Goal: Transaction & Acquisition: Purchase product/service

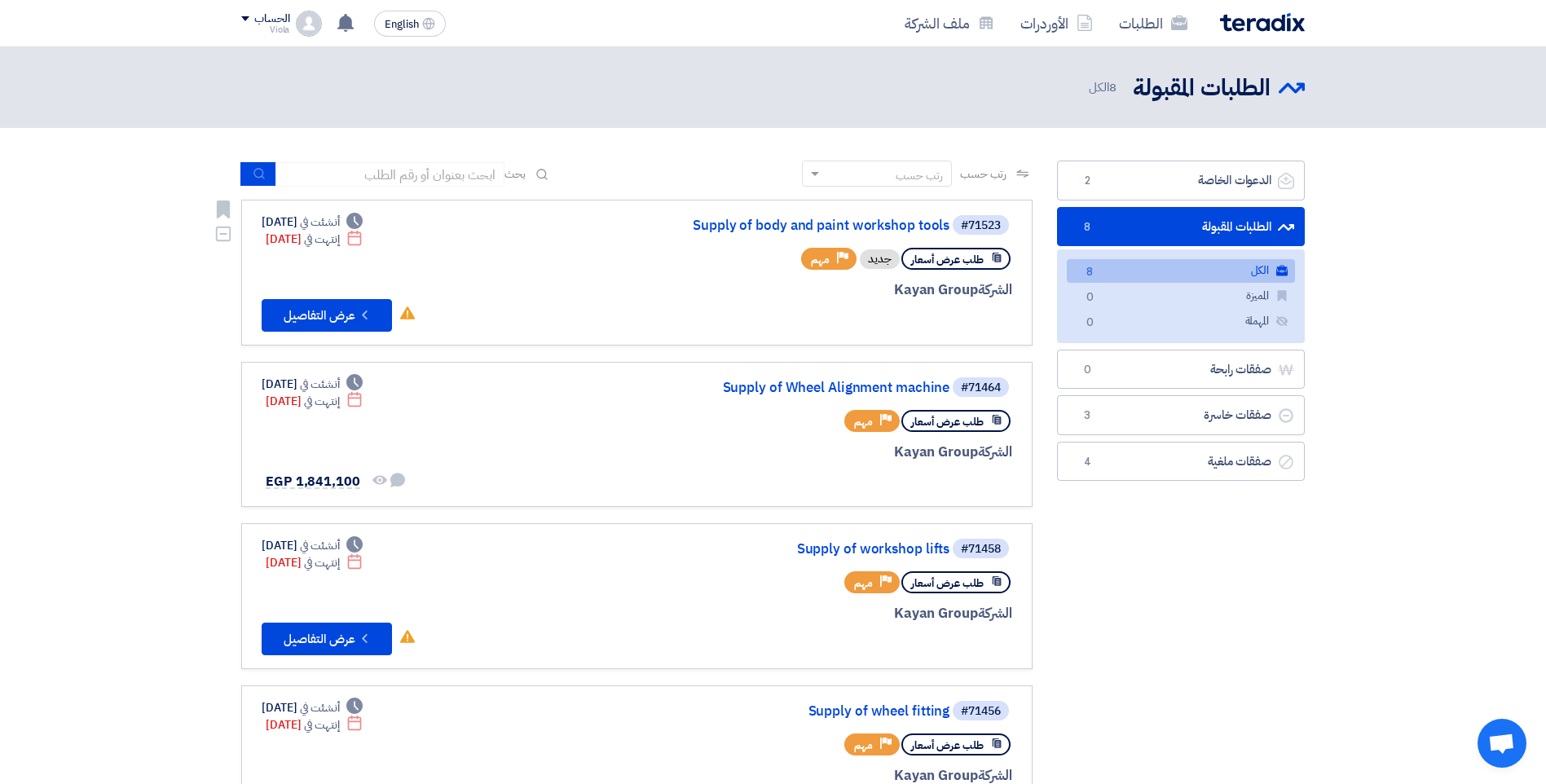
click at [363, 240] on icon "Deadline" at bounding box center [354, 238] width 16 height 16
click at [339, 231] on span "إنتهت في" at bounding box center [321, 238] width 35 height 17
click at [375, 305] on button "Check details عرض التفاصيل" at bounding box center [327, 315] width 131 height 33
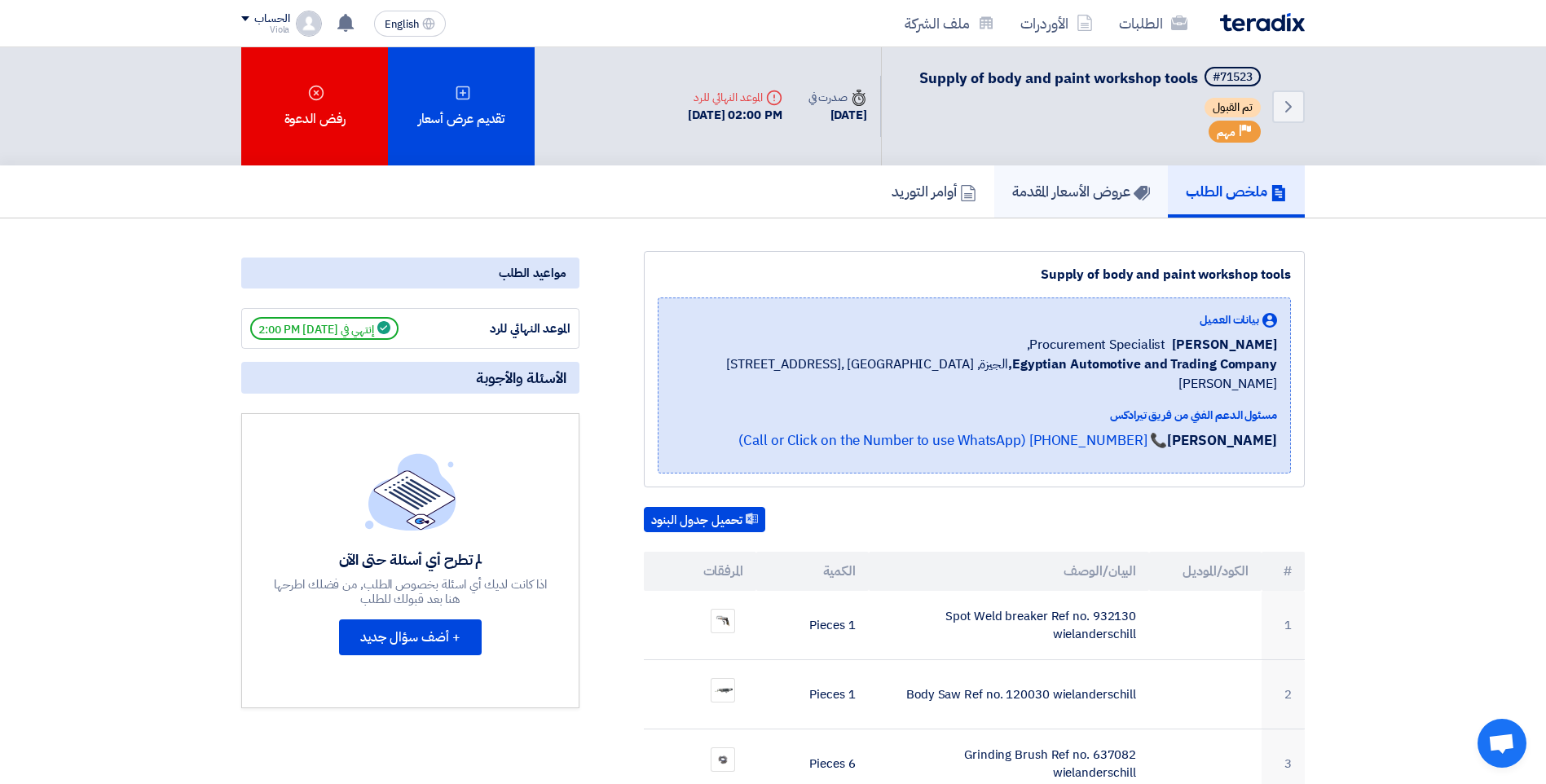
click at [1055, 178] on link "عروض الأسعار المقدمة" at bounding box center [1080, 192] width 174 height 52
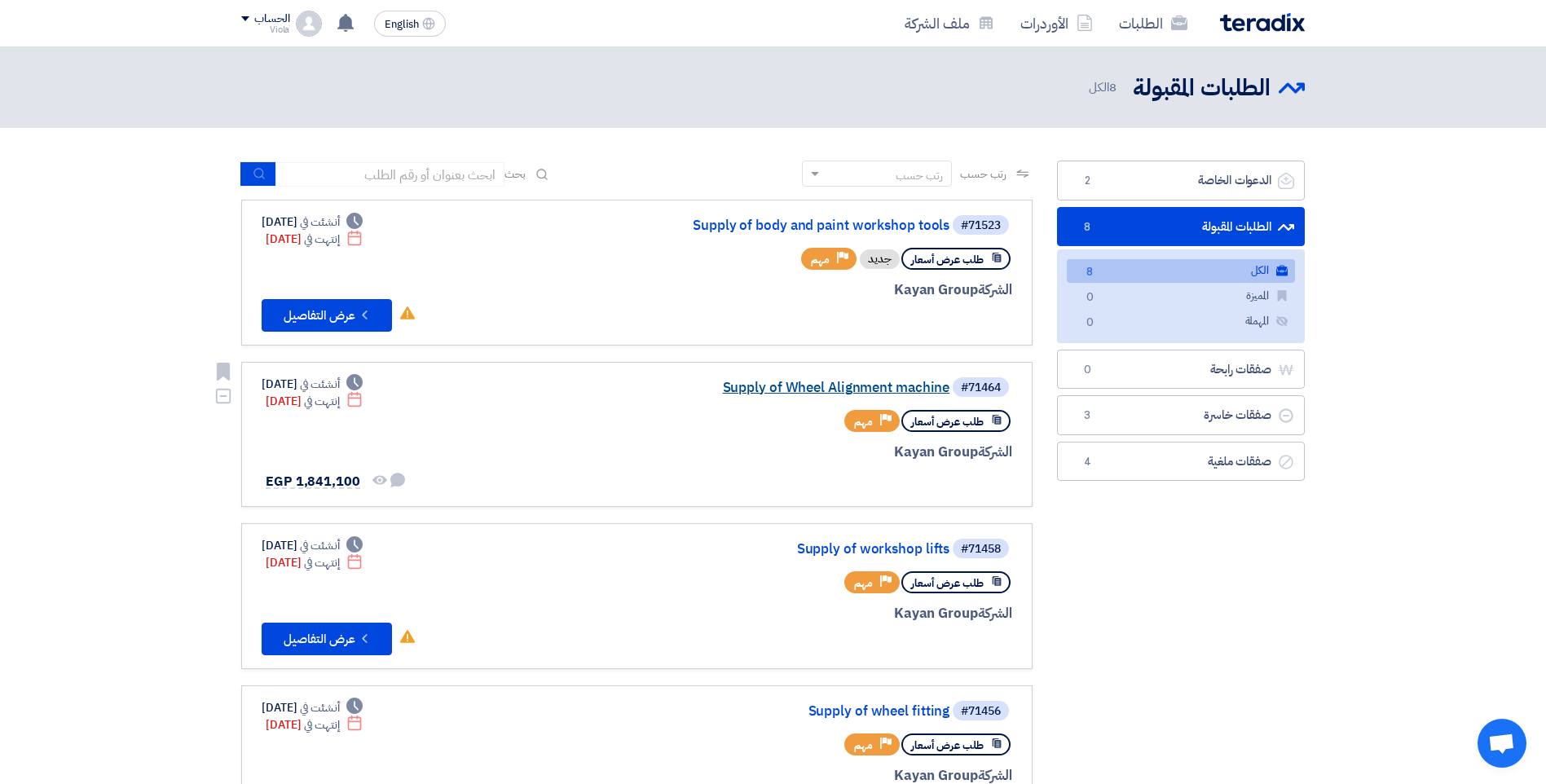
click at [796, 389] on link "Supply of Wheel Alignment machine" at bounding box center [786, 388] width 326 height 15
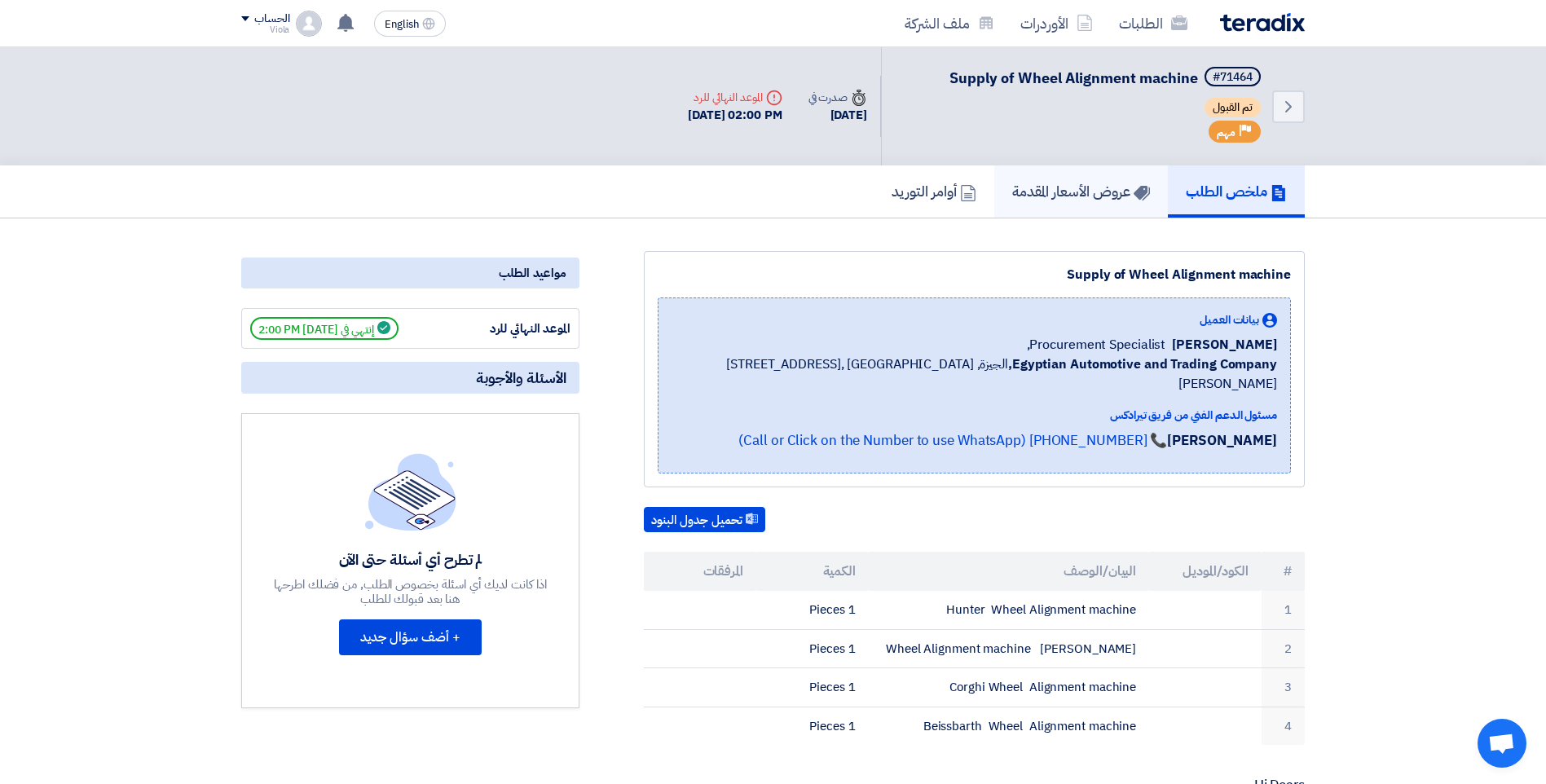
click at [1053, 175] on link "عروض الأسعار المقدمة" at bounding box center [1080, 192] width 174 height 52
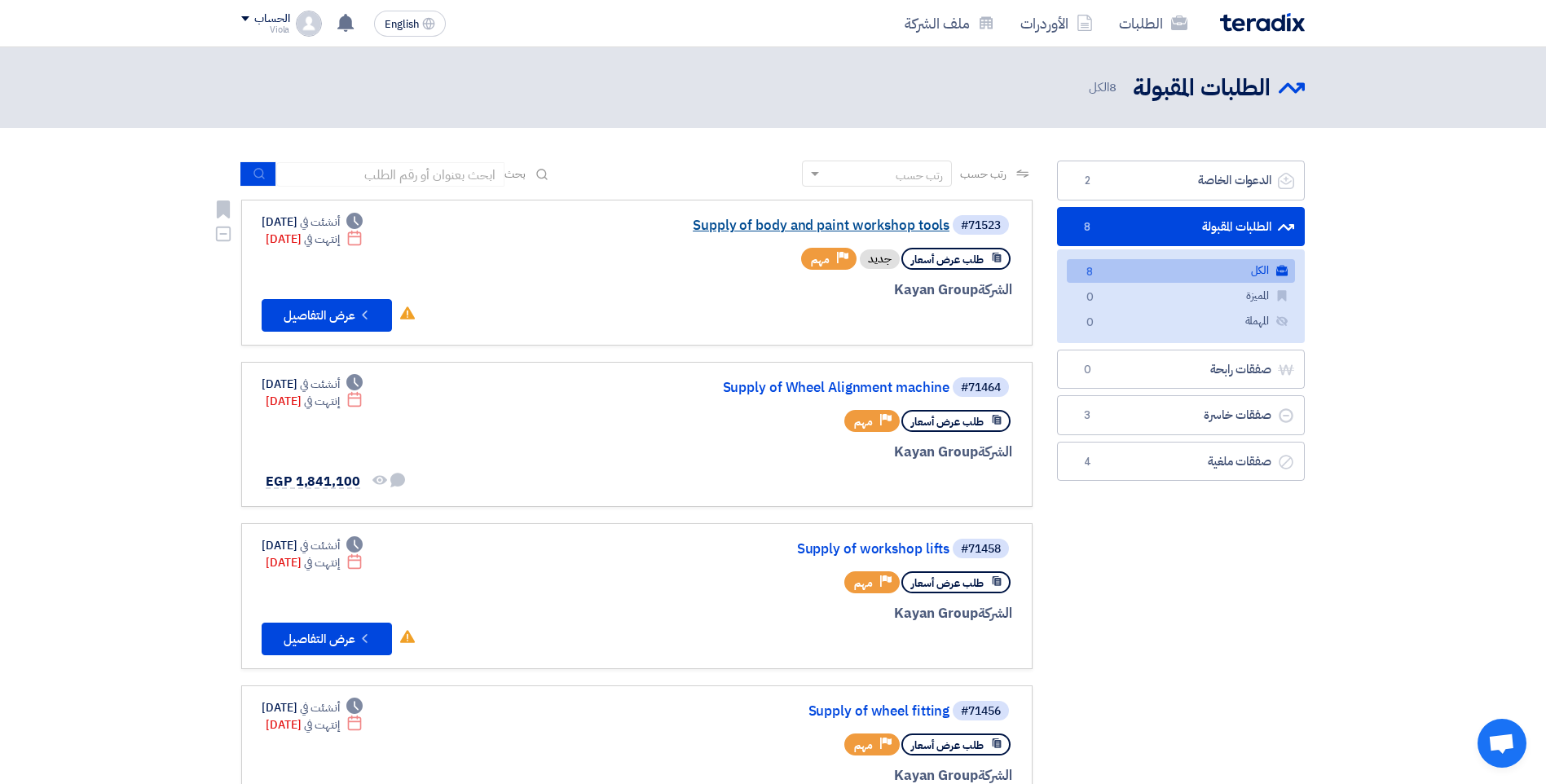
click at [891, 231] on link "Supply of body and paint workshop tools" at bounding box center [786, 225] width 326 height 15
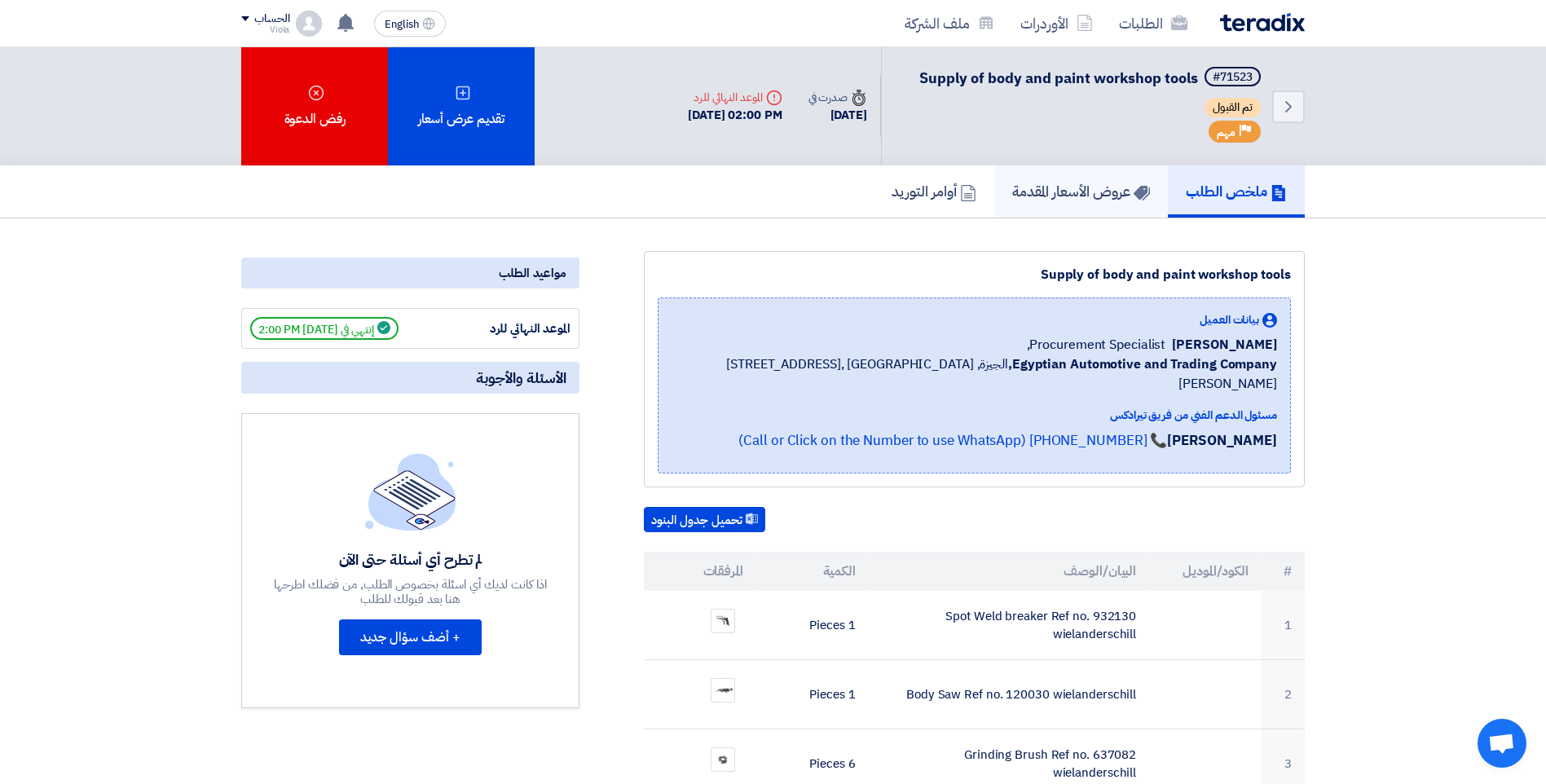
click at [1077, 196] on h5 "عروض الأسعار المقدمة" at bounding box center [1080, 191] width 138 height 19
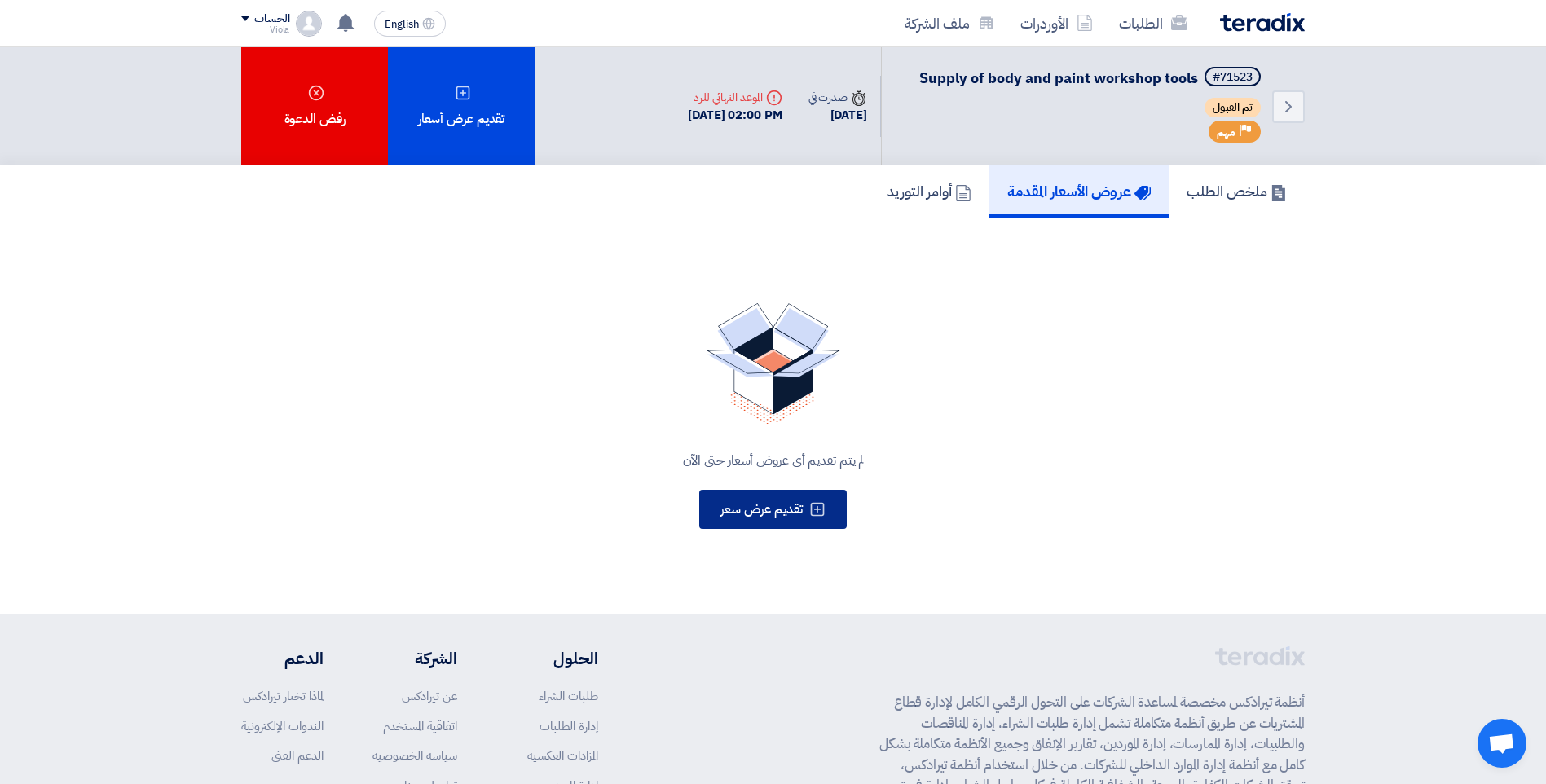
click at [792, 511] on span "تقديم عرض سعر" at bounding box center [761, 510] width 82 height 20
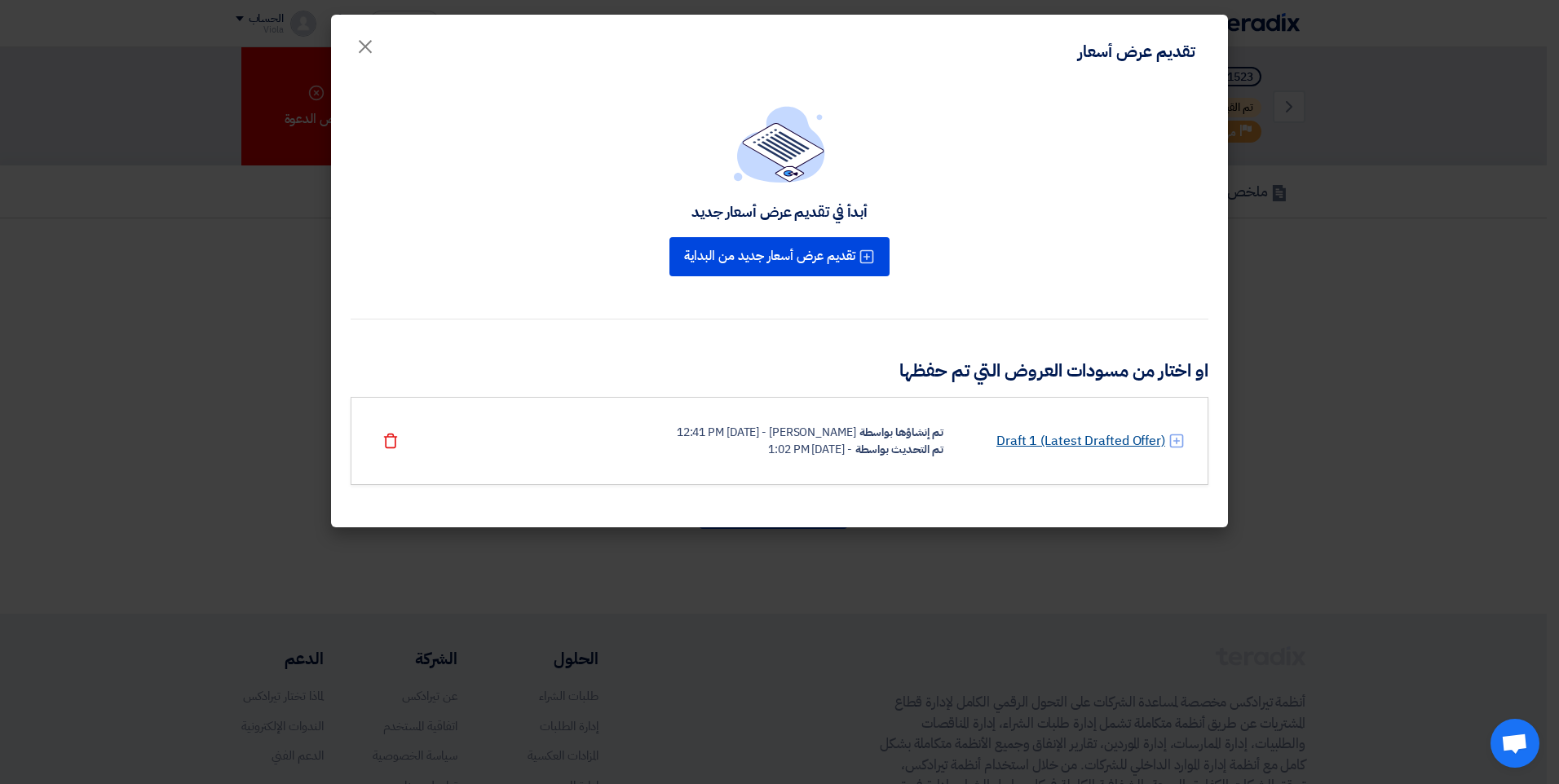
click at [1069, 436] on link "Draft 1 (Latest Drafted Offer)" at bounding box center [1080, 441] width 169 height 20
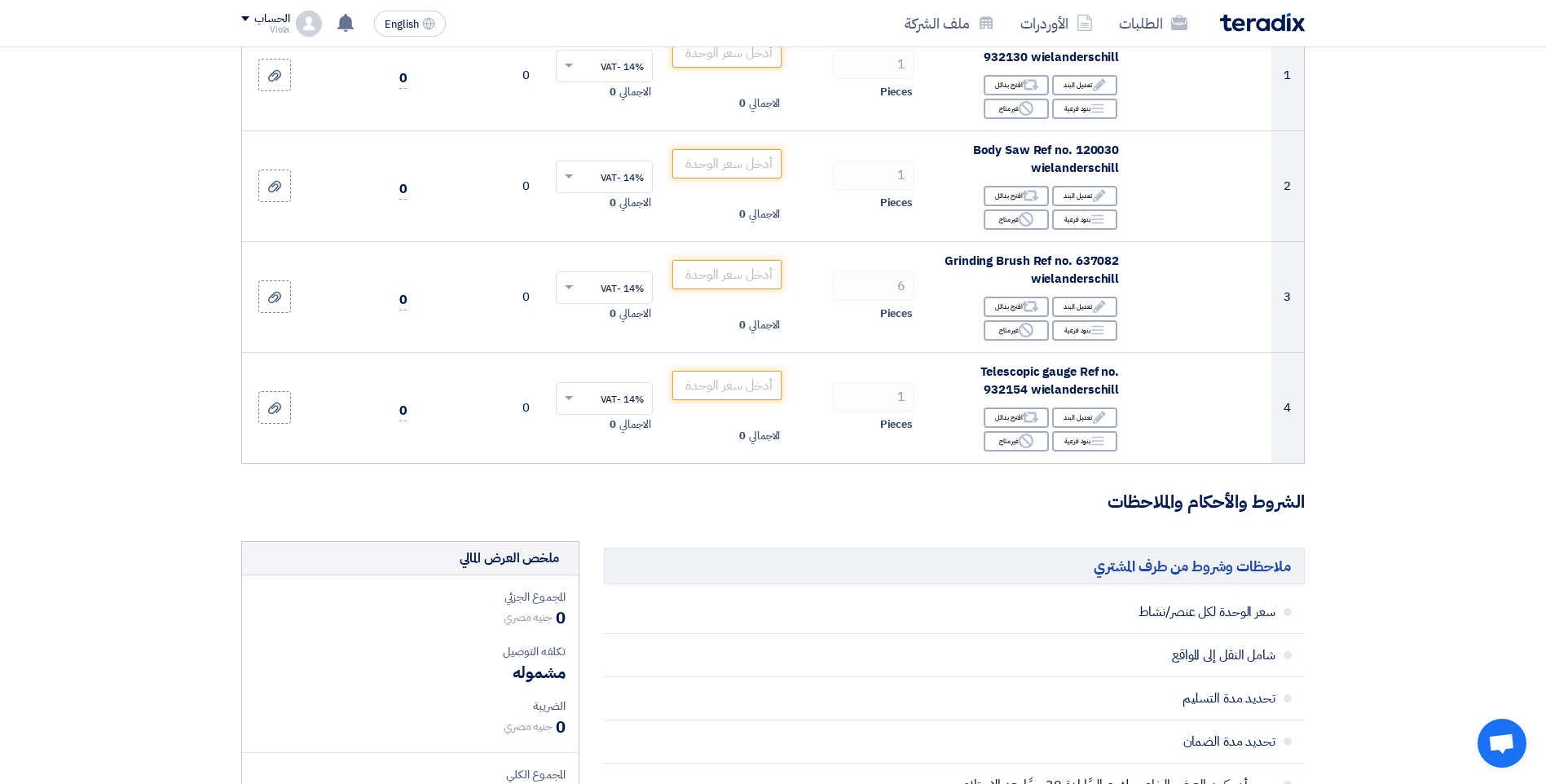
scroll to position [244, 0]
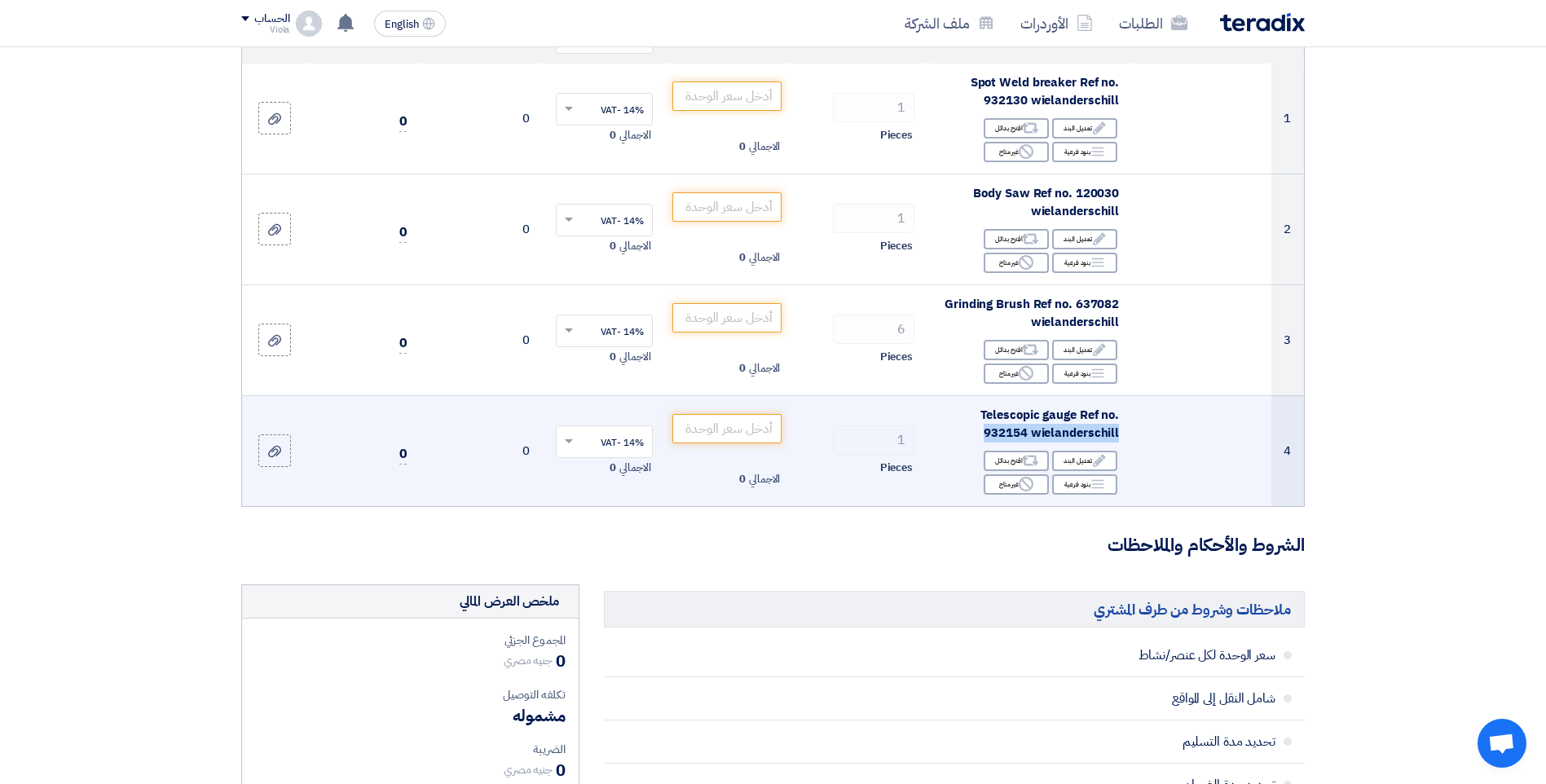
drag, startPoint x: 980, startPoint y: 430, endPoint x: 1130, endPoint y: 430, distance: 150.0
click at [1130, 430] on td "Telescopic gauge Ref no. 932154 wielanderschill Edit تعديل البند Alternative اق…" at bounding box center [1030, 451] width 204 height 111
drag, startPoint x: 1130, startPoint y: 430, endPoint x: 1108, endPoint y: 435, distance: 22.6
copy span "932154 wielanderschill"
